Goal: Find specific page/section: Find specific page/section

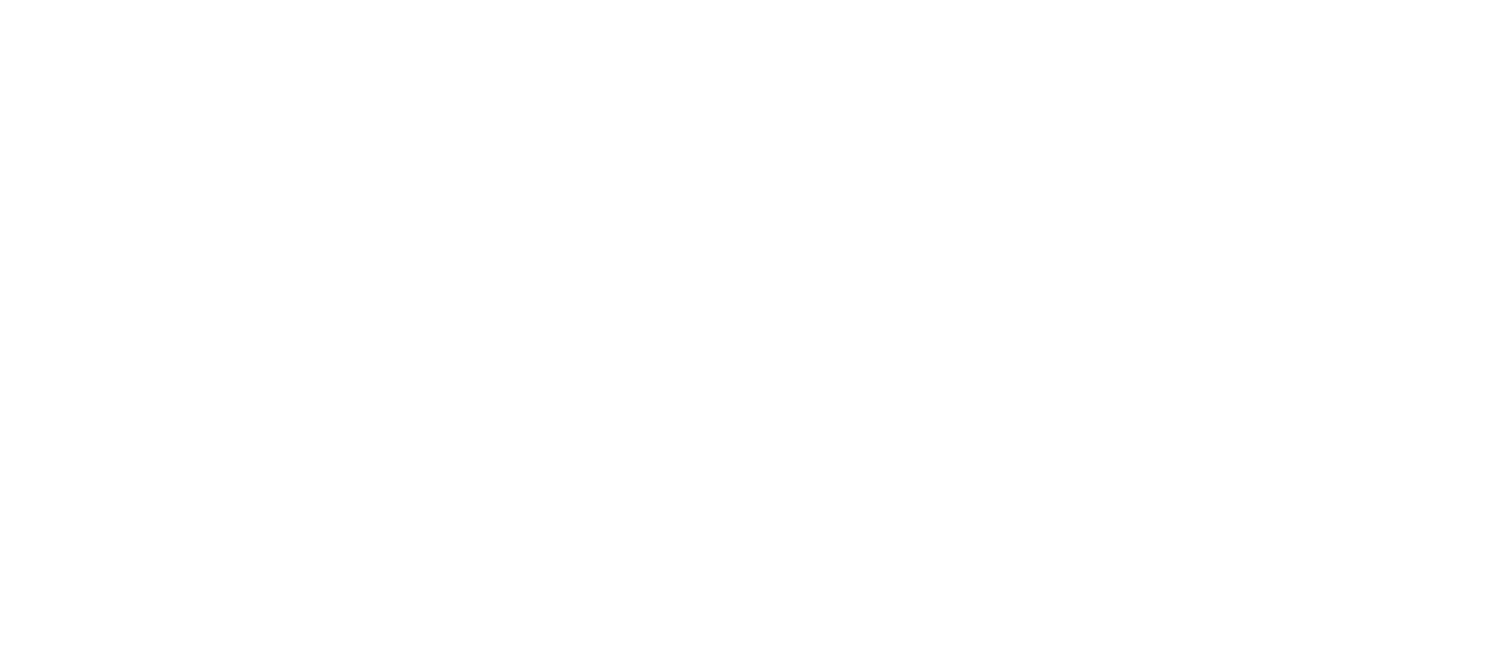
select select "Song"
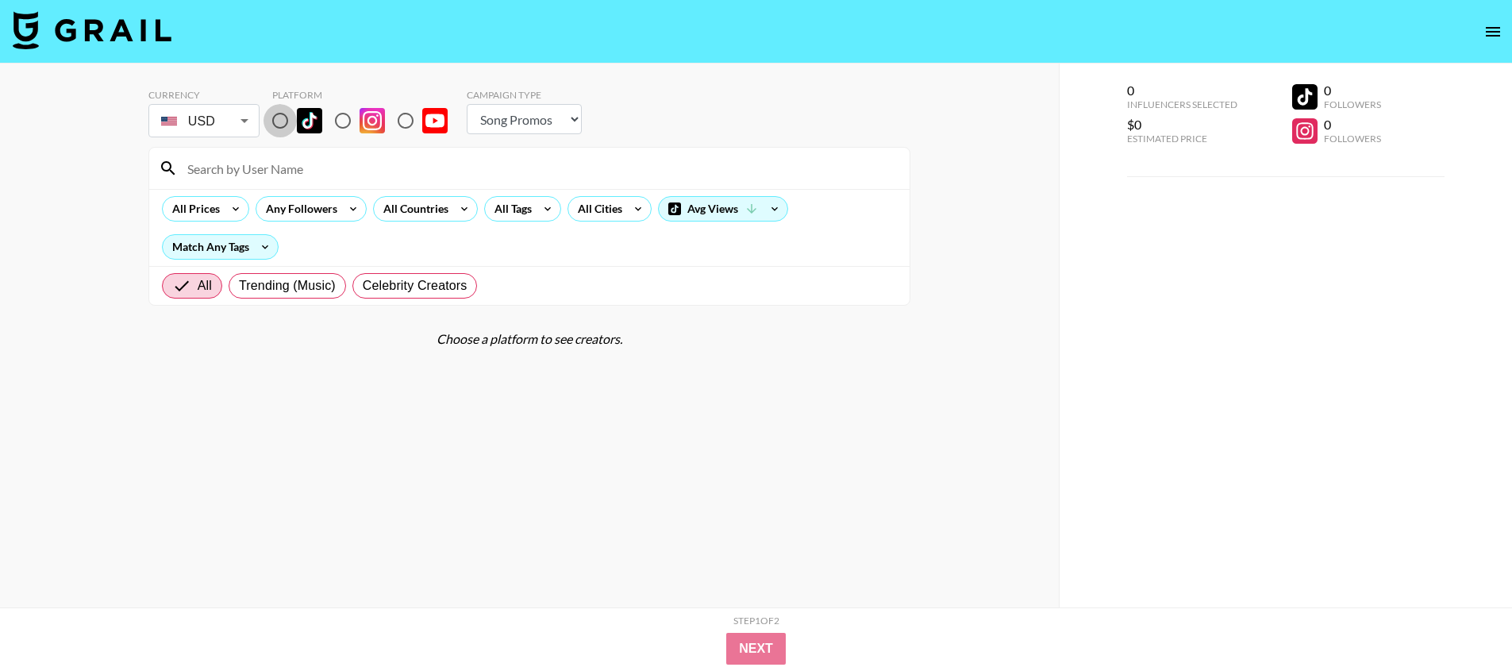
click at [279, 129] on input "radio" at bounding box center [279, 120] width 33 height 33
radio input "true"
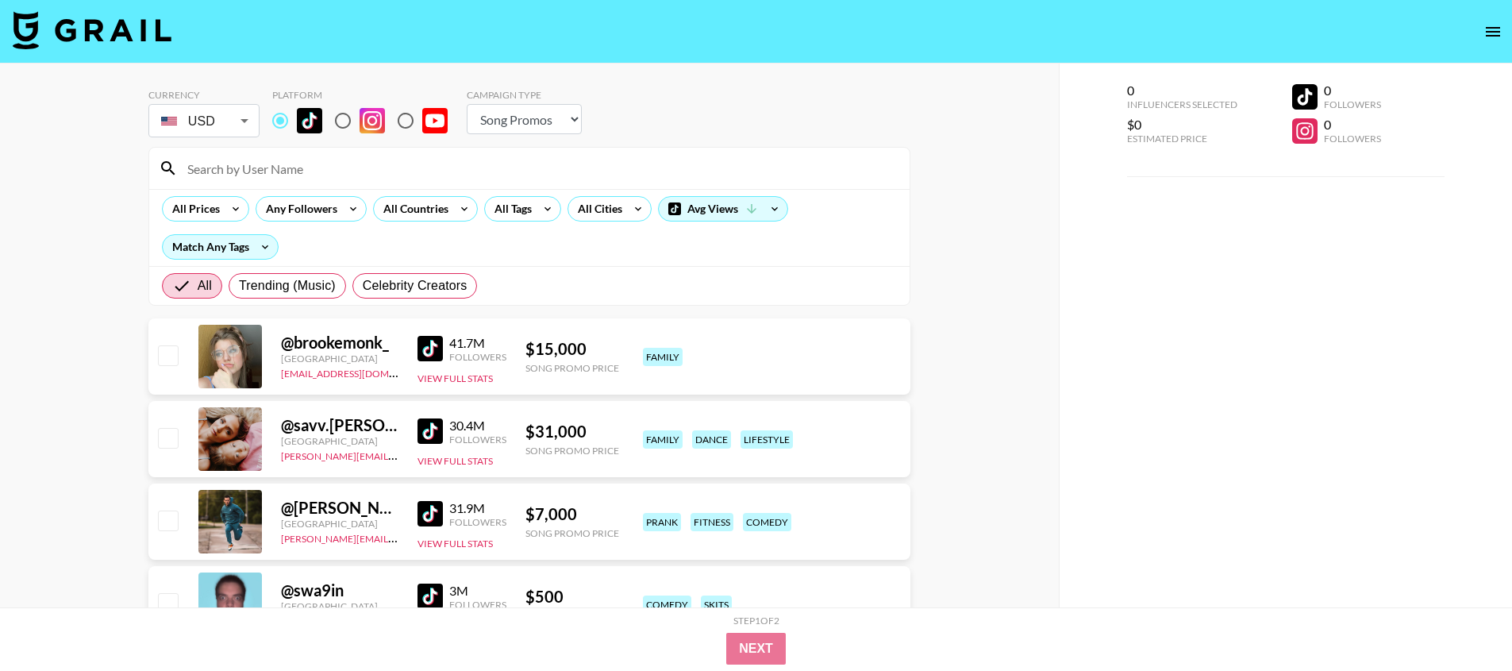
click at [276, 169] on input at bounding box center [539, 168] width 722 height 25
paste input "xoxob4y"
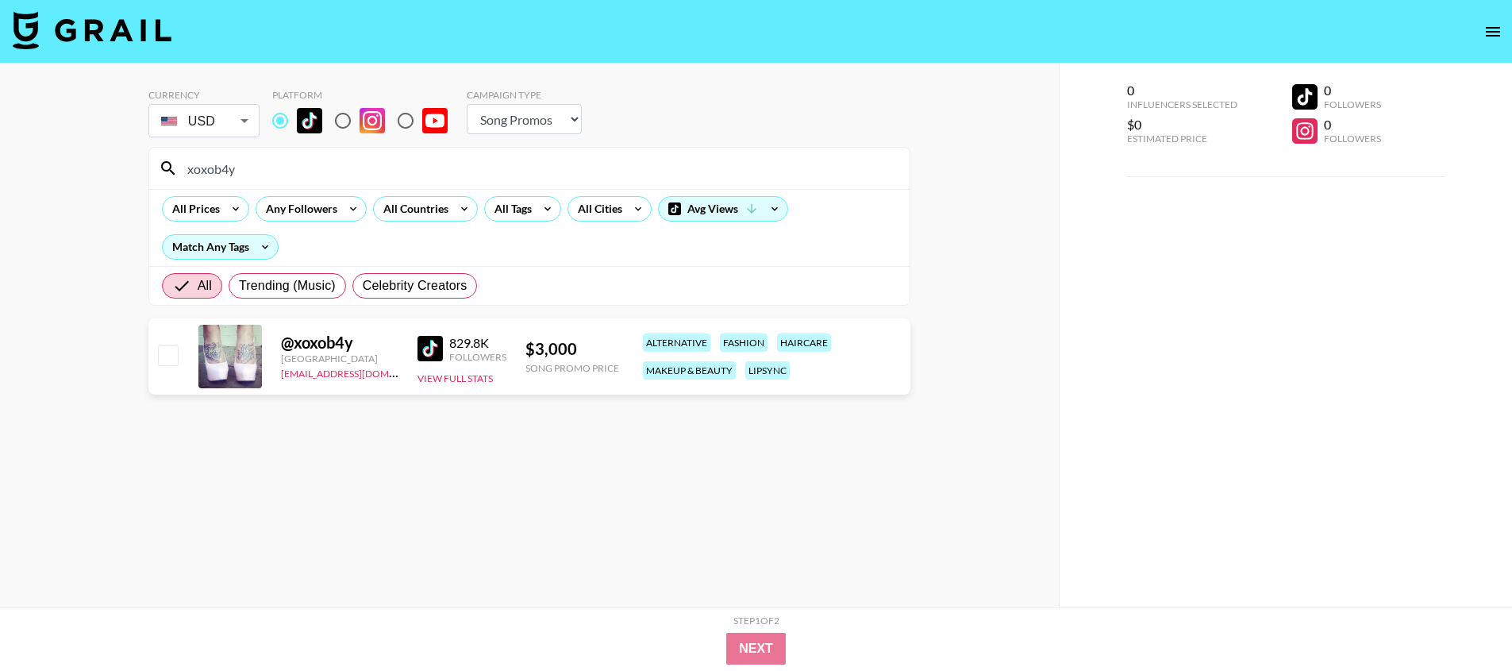
click at [333, 170] on input "xoxob4y" at bounding box center [539, 168] width 722 height 25
paste input "@okokveronica"
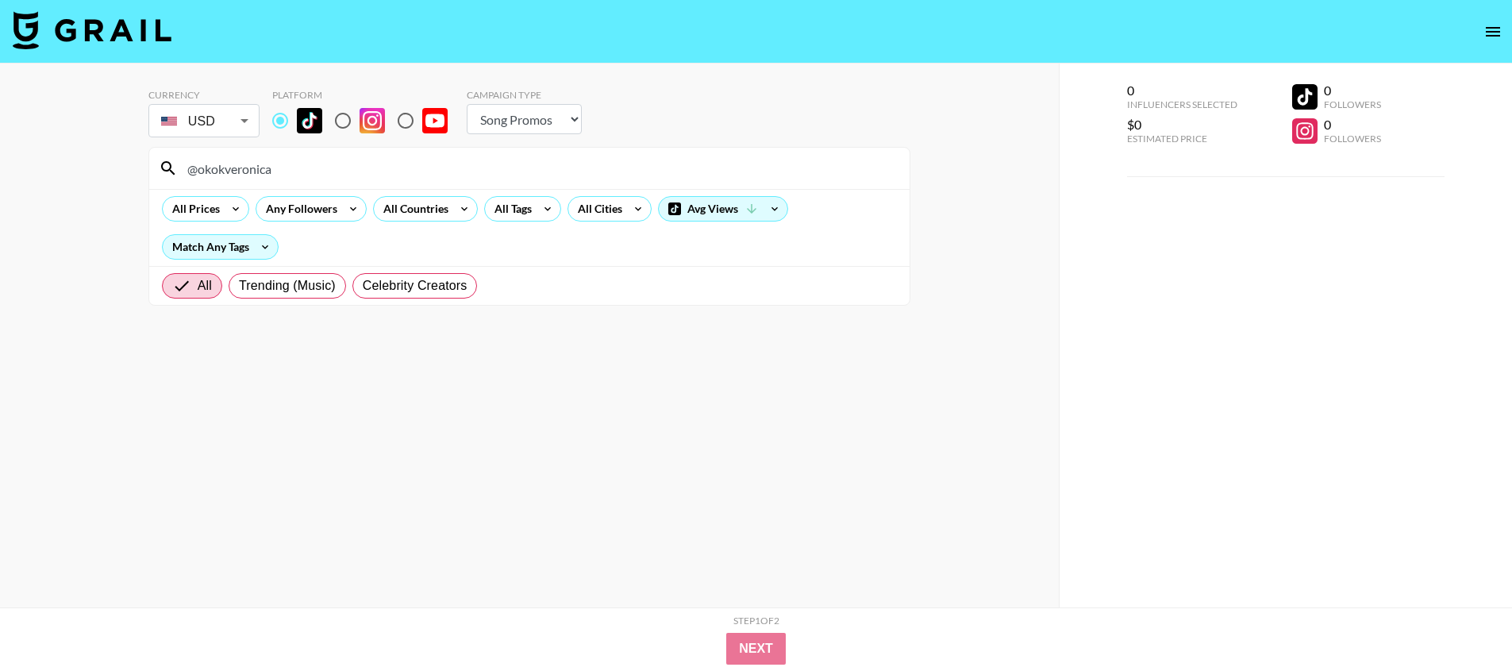
click at [198, 169] on input "@okokveronica" at bounding box center [539, 168] width 722 height 25
type input "okokveronica"
click at [258, 168] on input "okokveronica" at bounding box center [539, 168] width 722 height 25
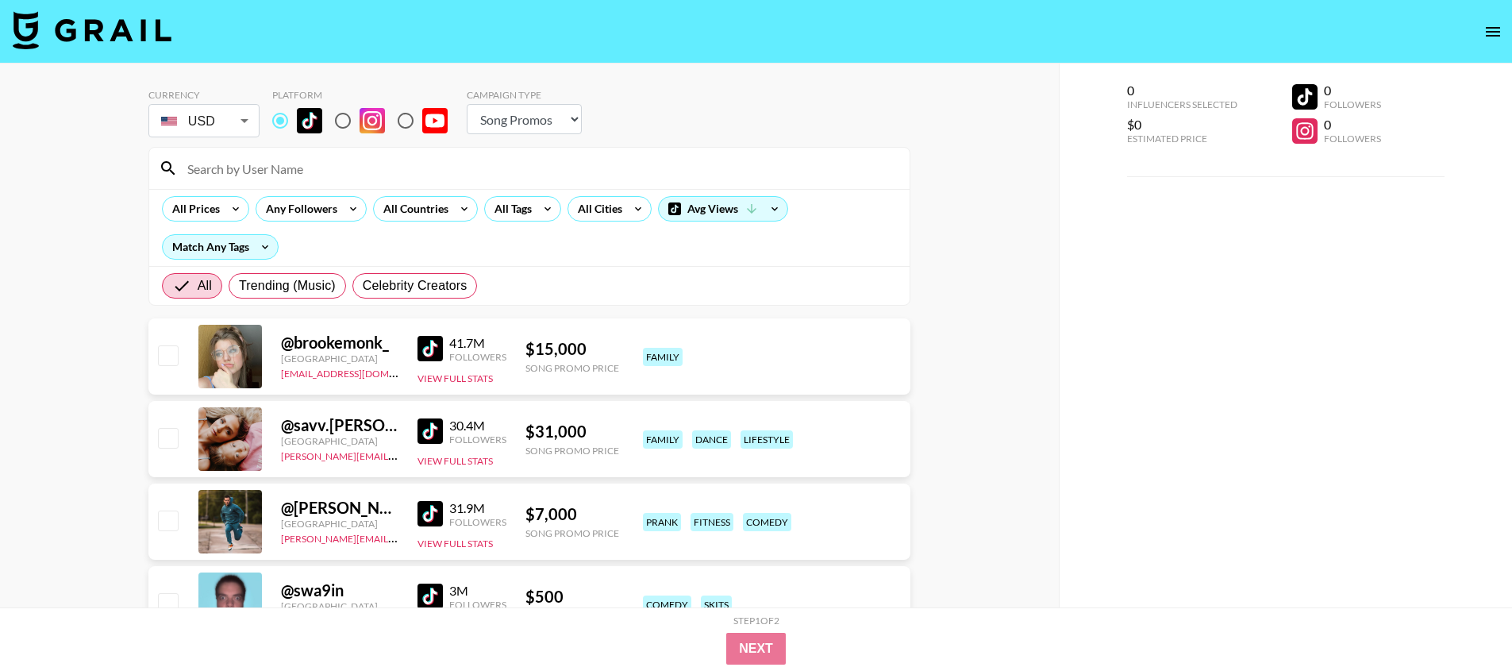
click at [261, 156] on input at bounding box center [539, 168] width 722 height 25
paste input "itslilypod"
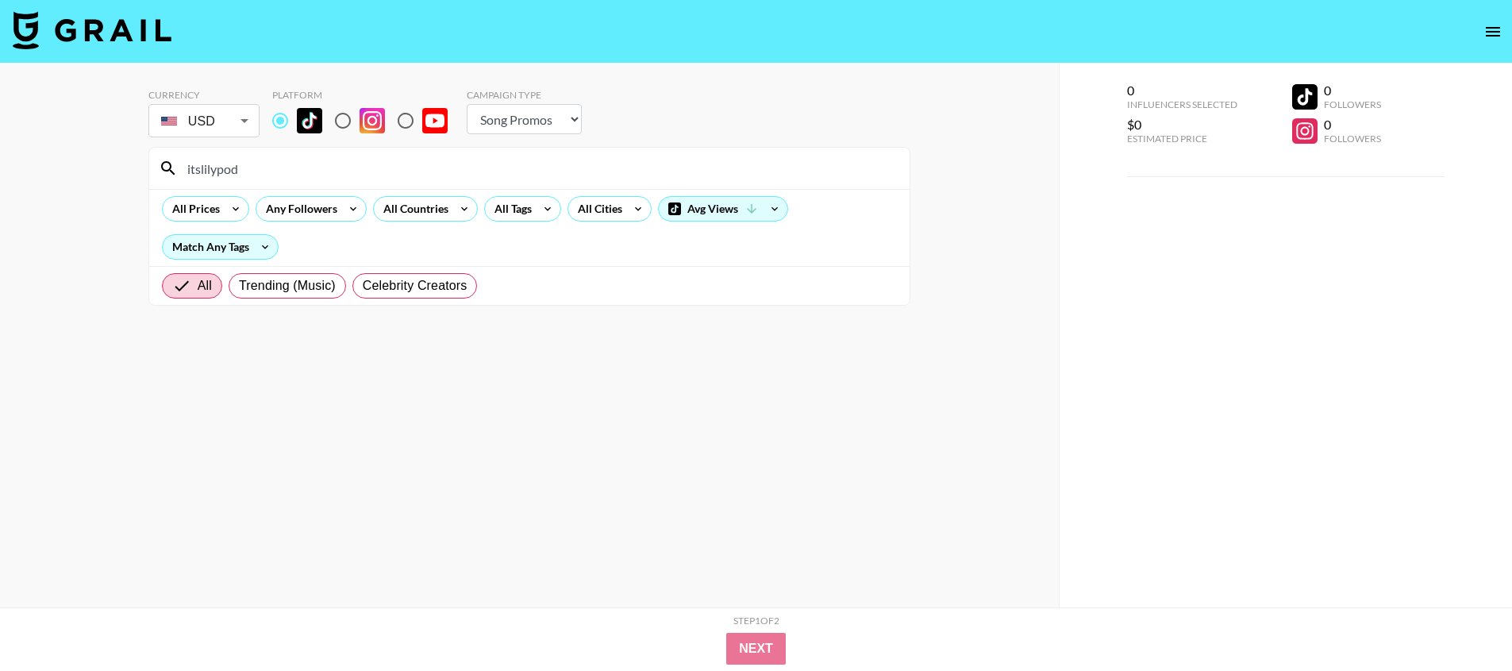
type input "itslilypod"
